Goal: Task Accomplishment & Management: Manage account settings

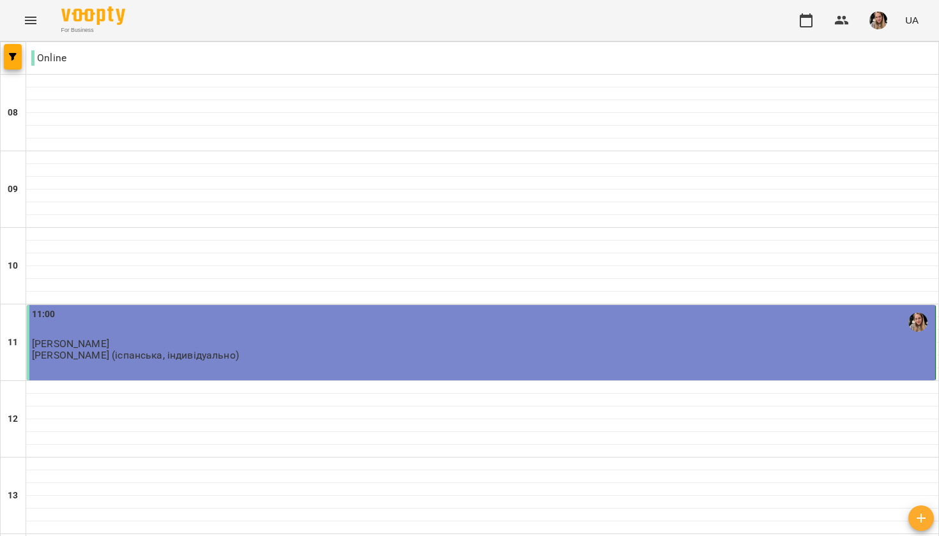
scroll to position [550, 0]
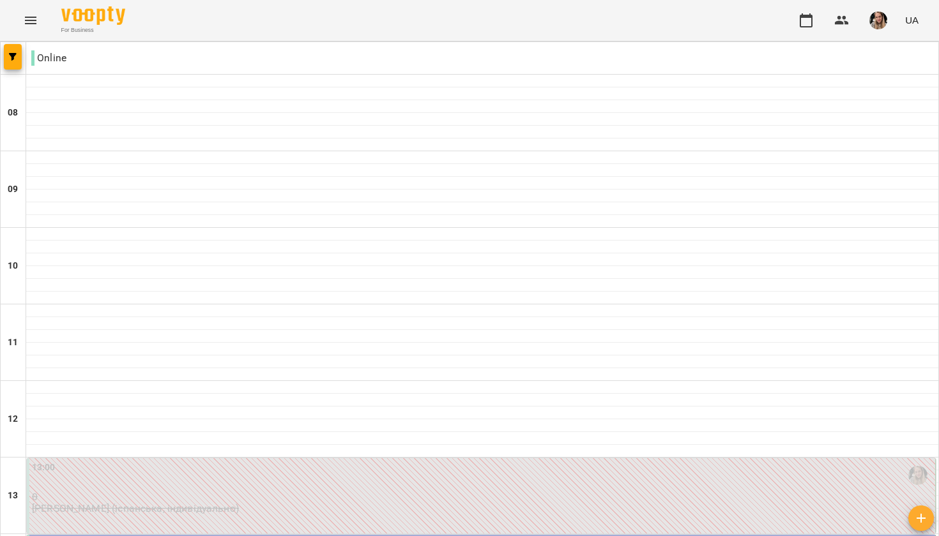
scroll to position [359, 0]
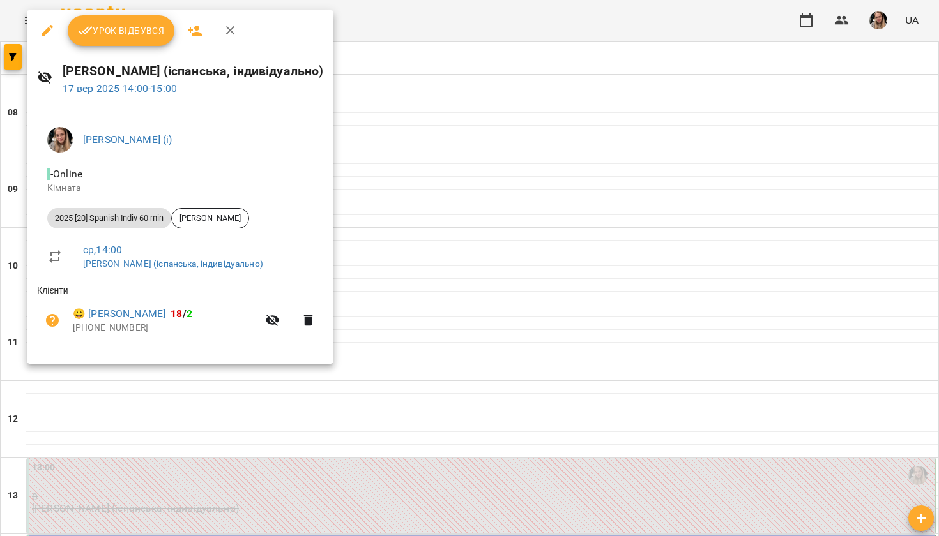
click at [103, 24] on span "Урок відбувся" at bounding box center [121, 30] width 87 height 15
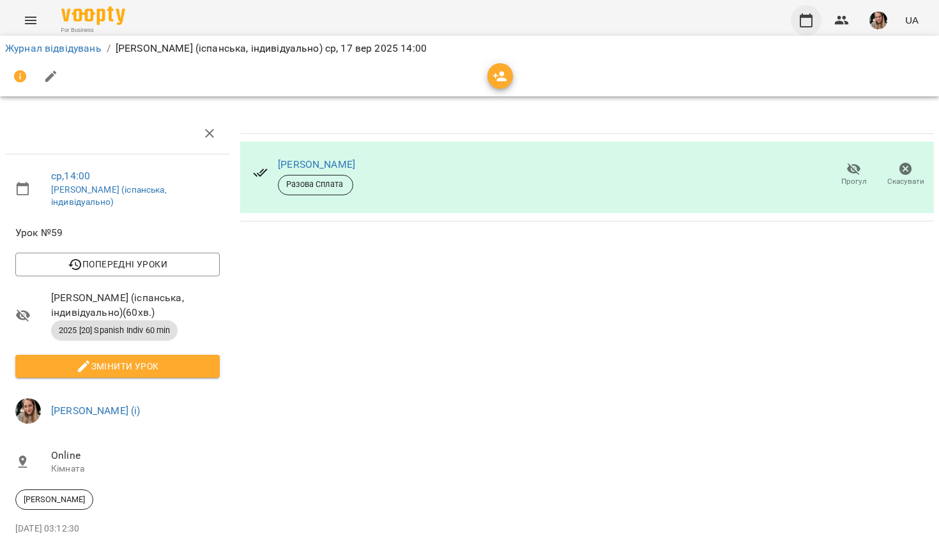
click at [808, 19] on icon "button" at bounding box center [805, 20] width 15 height 15
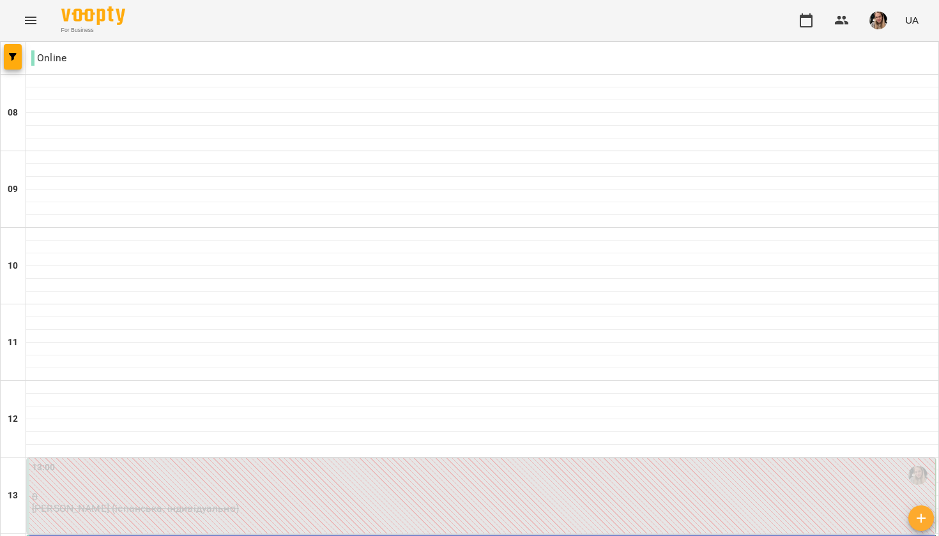
scroll to position [772, 0]
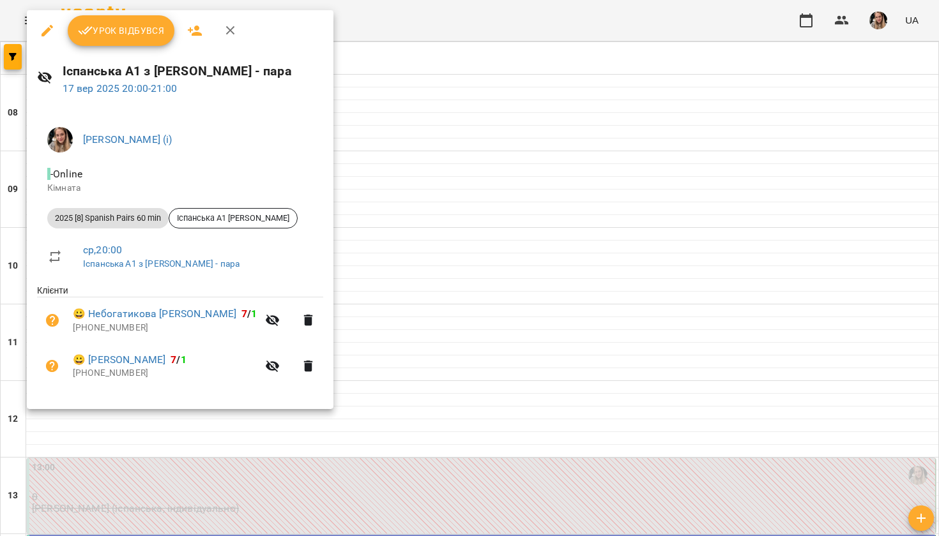
click at [133, 29] on span "Урок відбувся" at bounding box center [121, 30] width 87 height 15
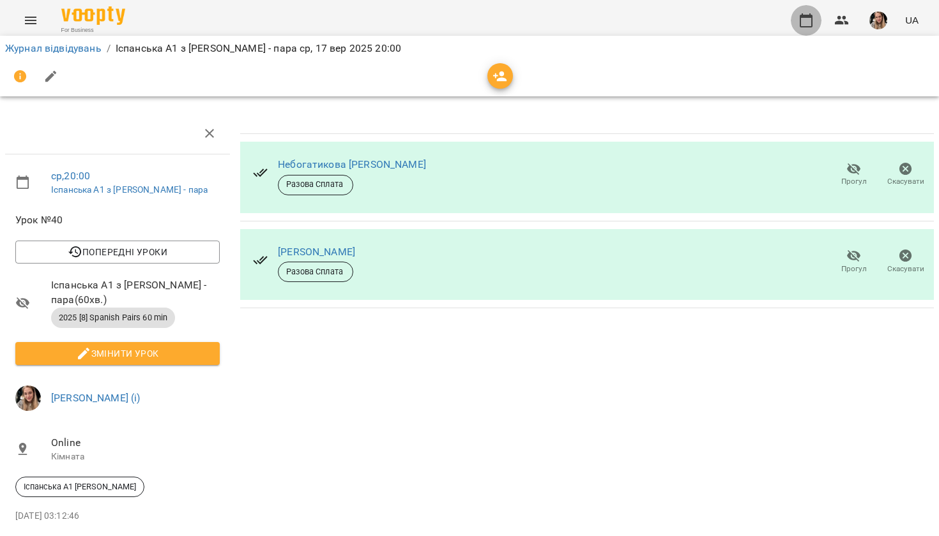
click at [807, 25] on icon "button" at bounding box center [805, 20] width 15 height 15
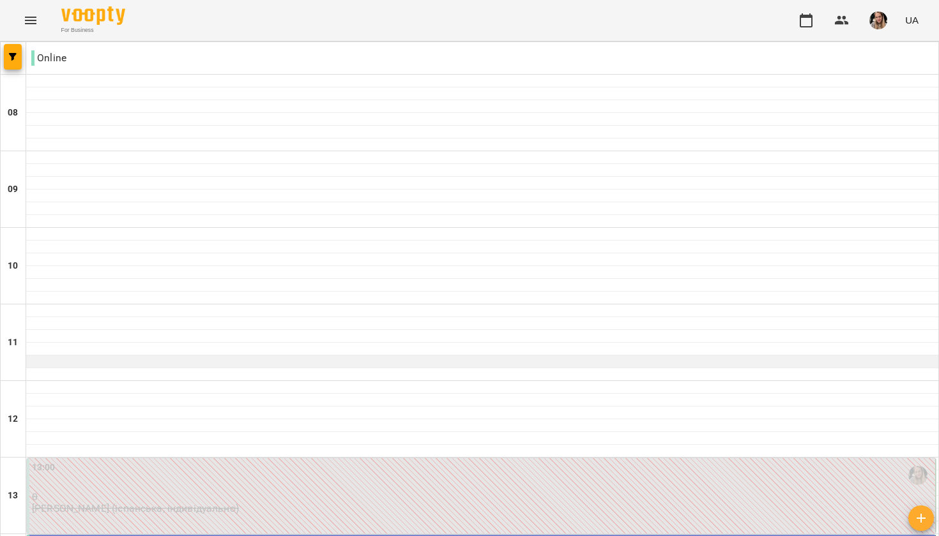
scroll to position [294, 0]
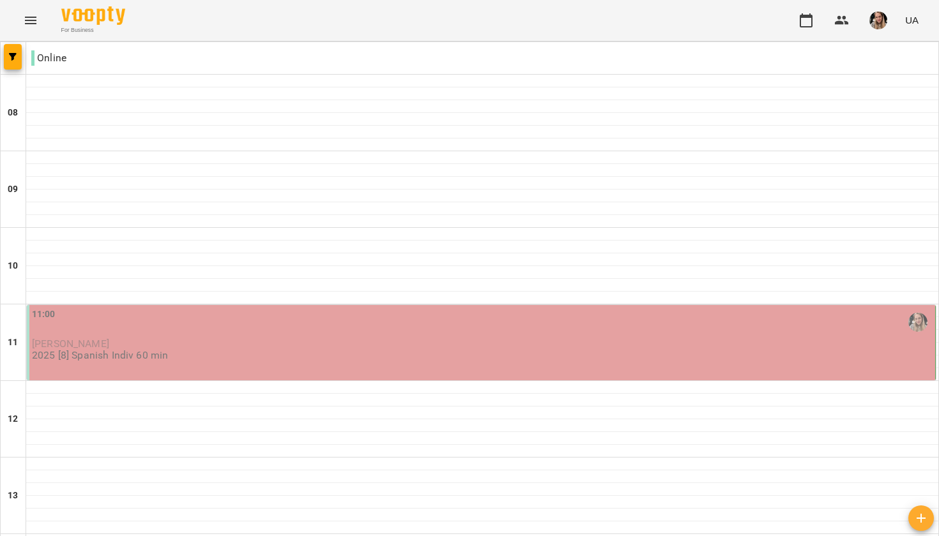
scroll to position [140, 0]
click at [466, 308] on div "11:00 [PERSON_NAME] 2025 [8] Spanish Indiv 60 min" at bounding box center [482, 335] width 900 height 54
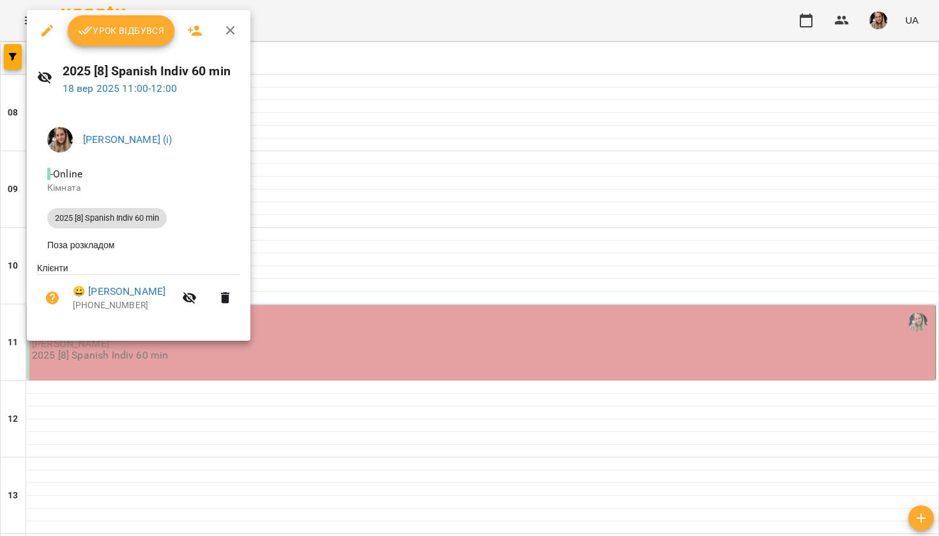
click at [138, 30] on span "Урок відбувся" at bounding box center [121, 30] width 87 height 15
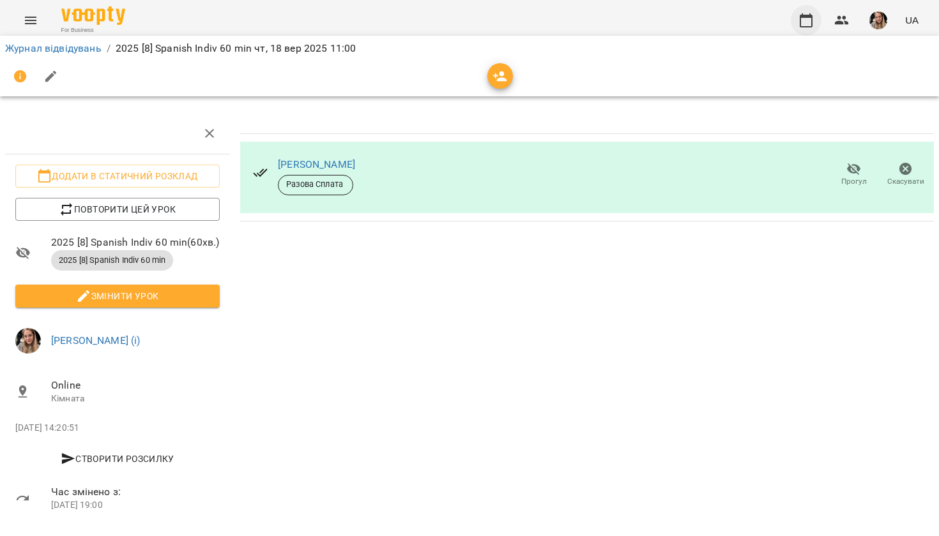
click at [801, 22] on icon "button" at bounding box center [805, 20] width 13 height 14
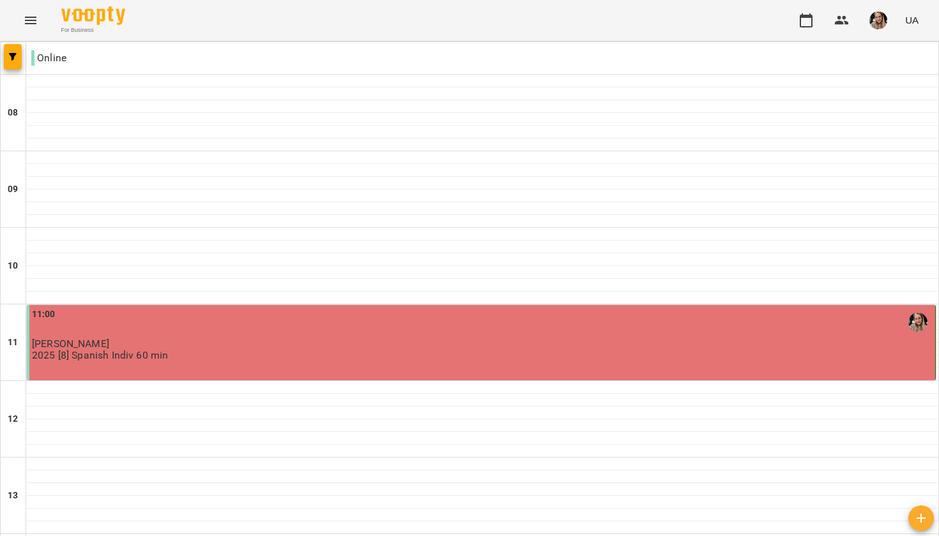
scroll to position [561, 0]
